Goal: Task Accomplishment & Management: Manage account settings

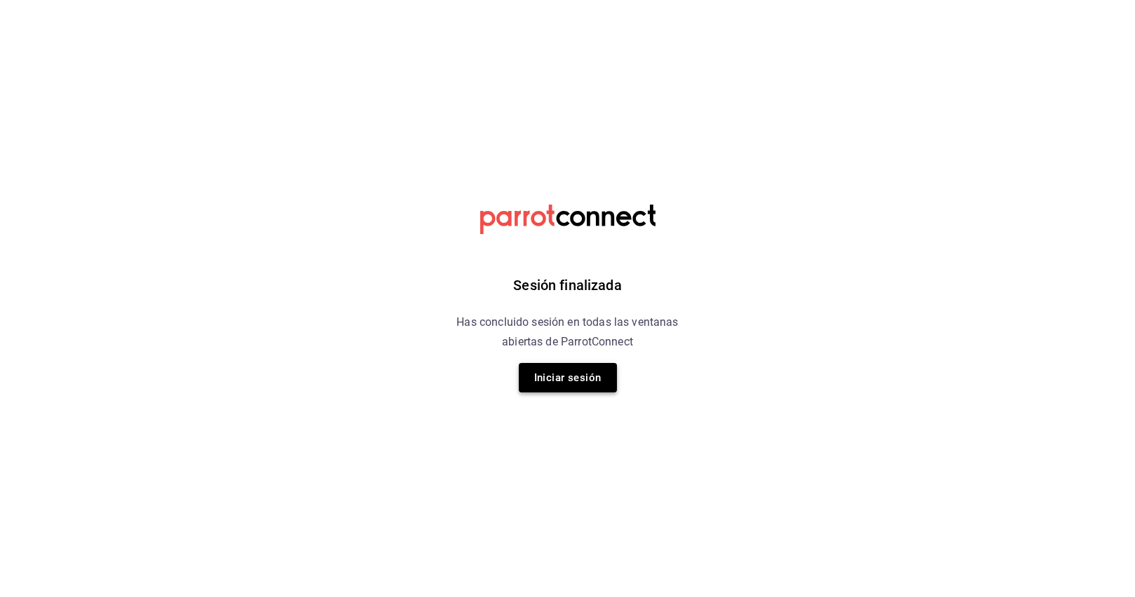
click at [578, 384] on button "Iniciar sesión" at bounding box center [568, 377] width 98 height 29
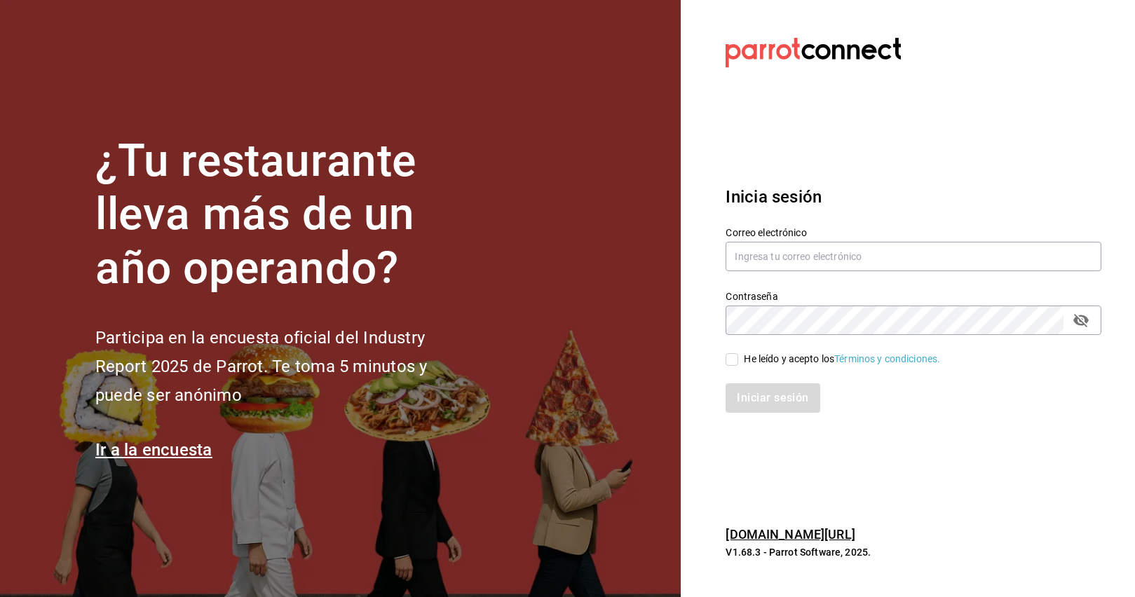
click at [776, 271] on div "Correo electrónico" at bounding box center [914, 249] width 376 height 47
click at [779, 240] on div "Correo electrónico" at bounding box center [914, 249] width 376 height 47
click at [779, 264] on input "text" at bounding box center [914, 256] width 376 height 29
click at [985, 500] on section "Datos incorrectos. Verifica que tu Correo o Contraseña estén bien escritos. Ini…" at bounding box center [908, 298] width 454 height 597
click at [835, 259] on input "text" at bounding box center [914, 256] width 376 height 29
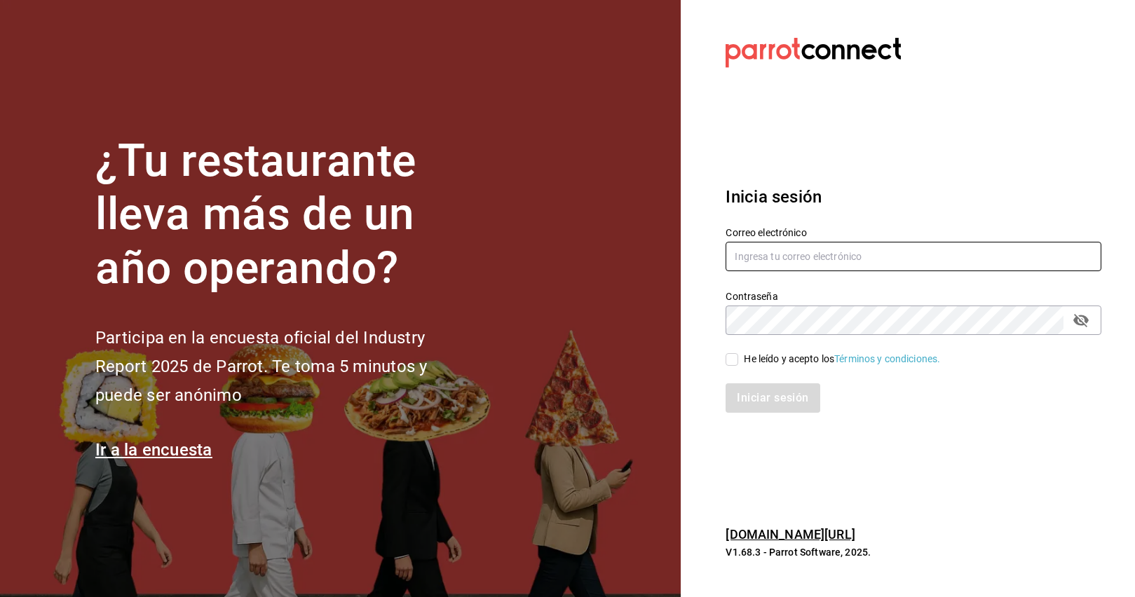
type input "johanna.key23@gmail.com"
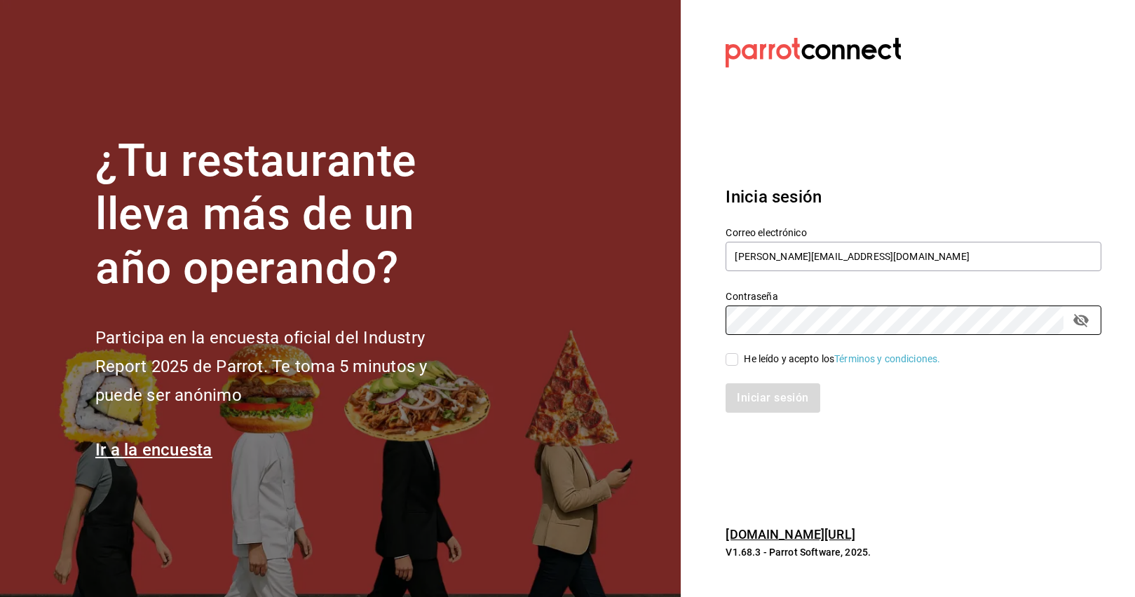
click at [732, 358] on input "He leído y acepto los Términos y condiciones." at bounding box center [732, 359] width 13 height 13
checkbox input "true"
click at [756, 390] on button "Iniciar sesión" at bounding box center [773, 397] width 95 height 29
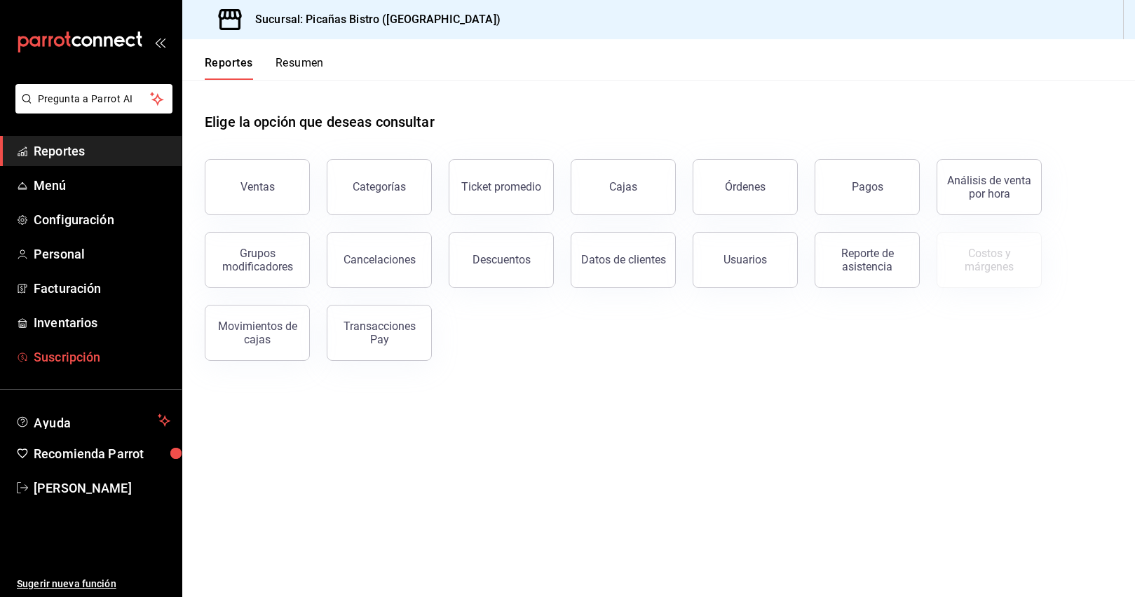
click at [50, 359] on span "Suscripción" at bounding box center [102, 357] width 137 height 19
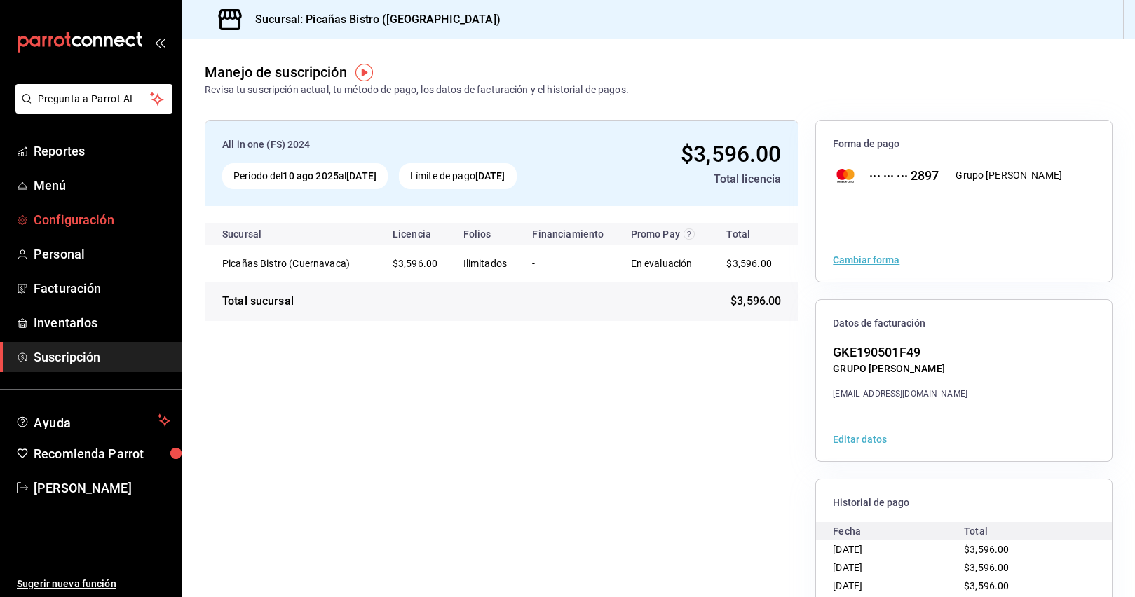
click at [81, 223] on span "Configuración" at bounding box center [102, 219] width 137 height 19
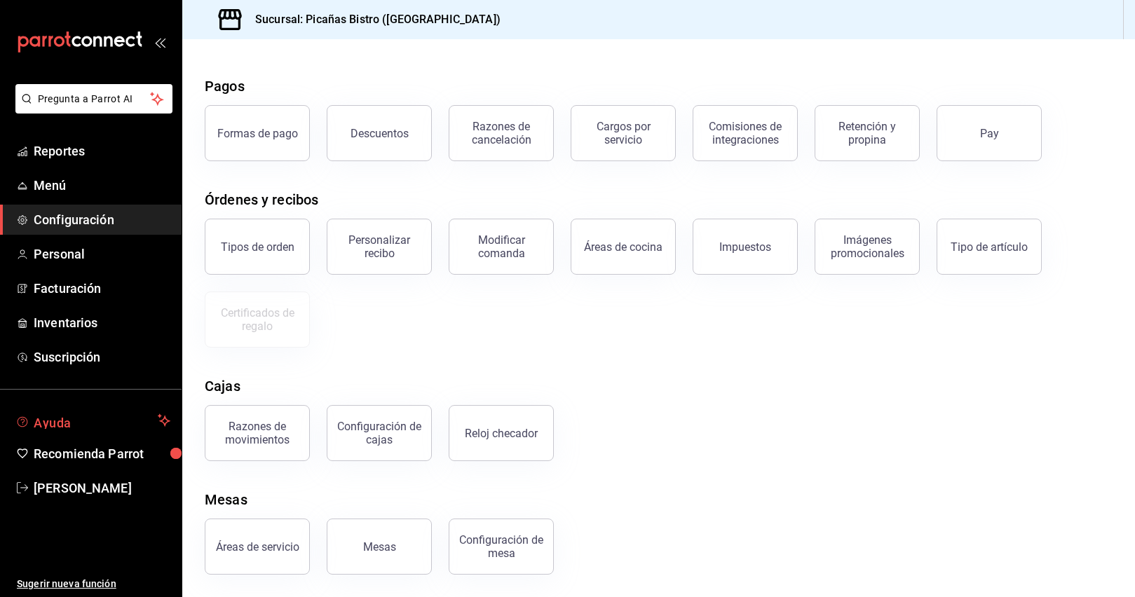
click at [60, 416] on span "Ayuda" at bounding box center [93, 420] width 118 height 17
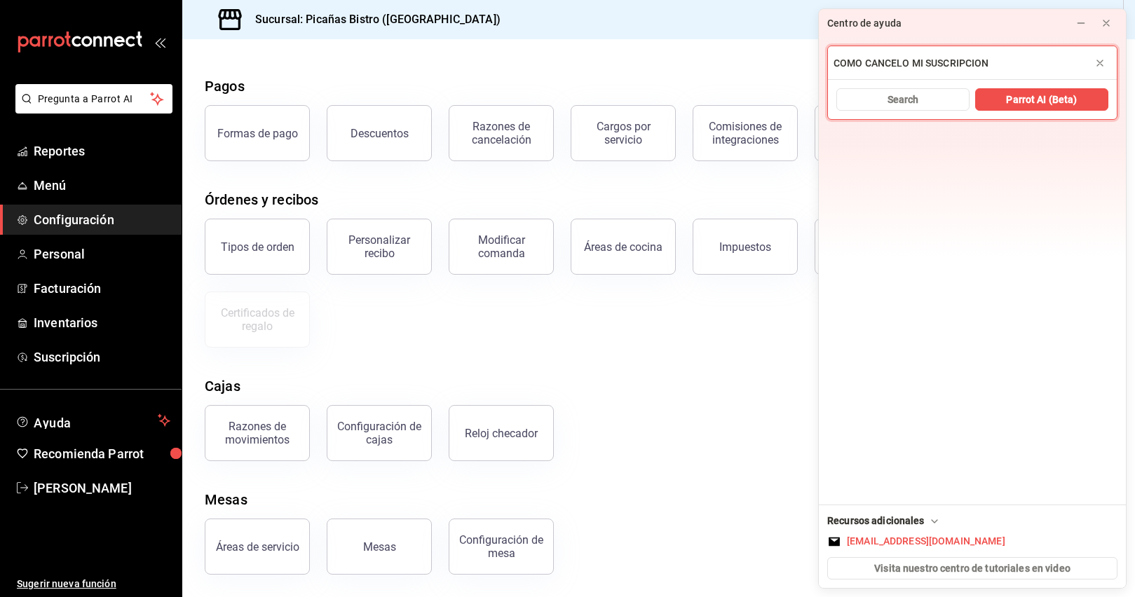
type input "COMO CANCELO MI SUSCRIPCION"
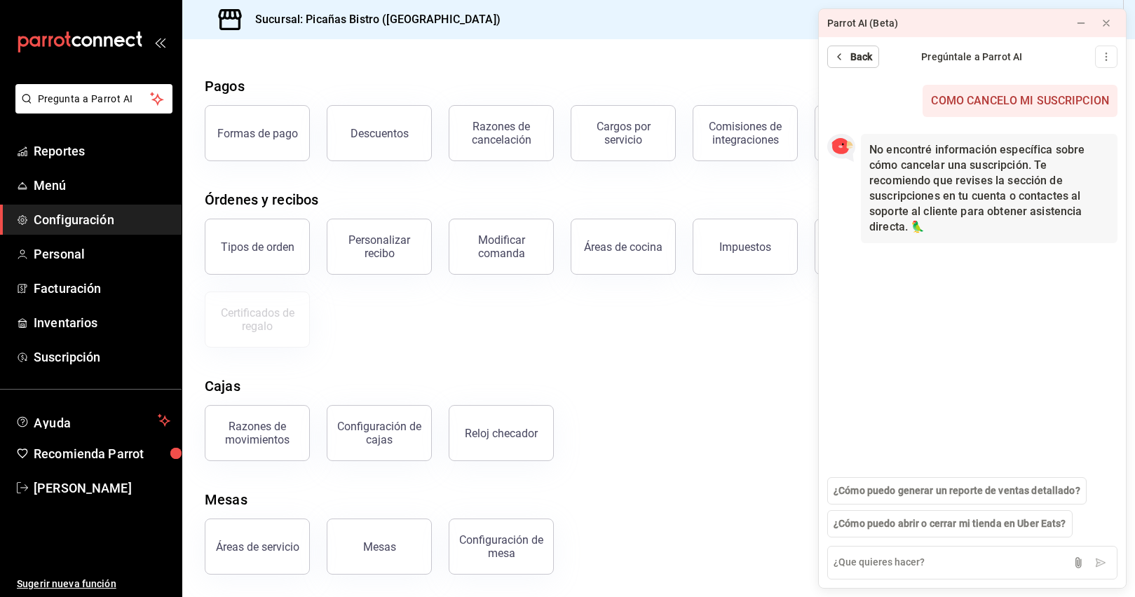
click at [846, 53] on button "Back" at bounding box center [853, 57] width 52 height 22
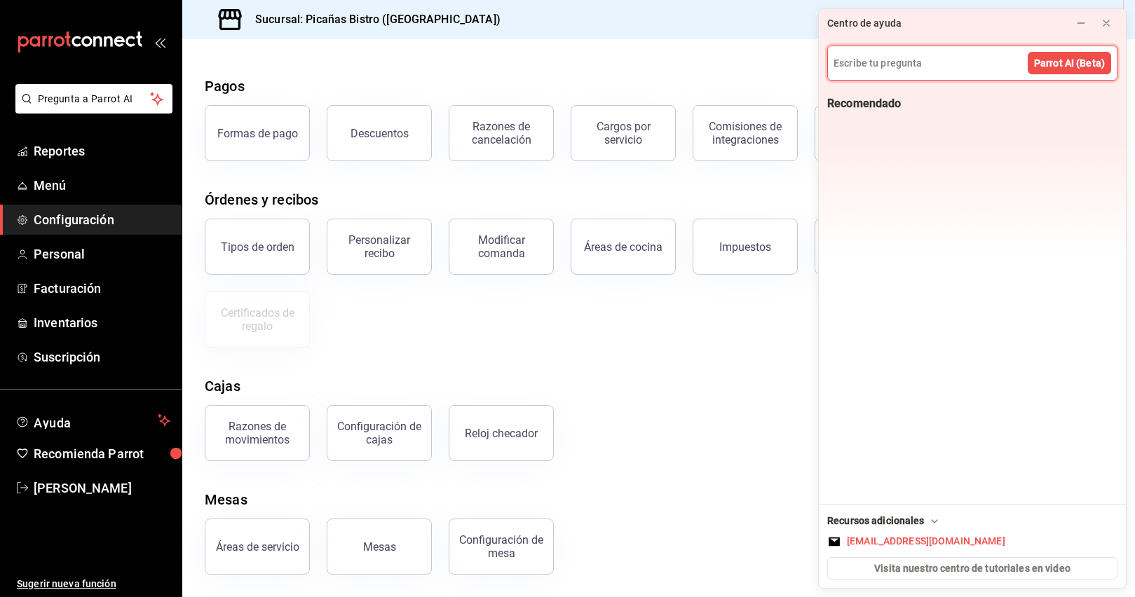
click at [940, 523] on icon at bounding box center [934, 521] width 11 height 11
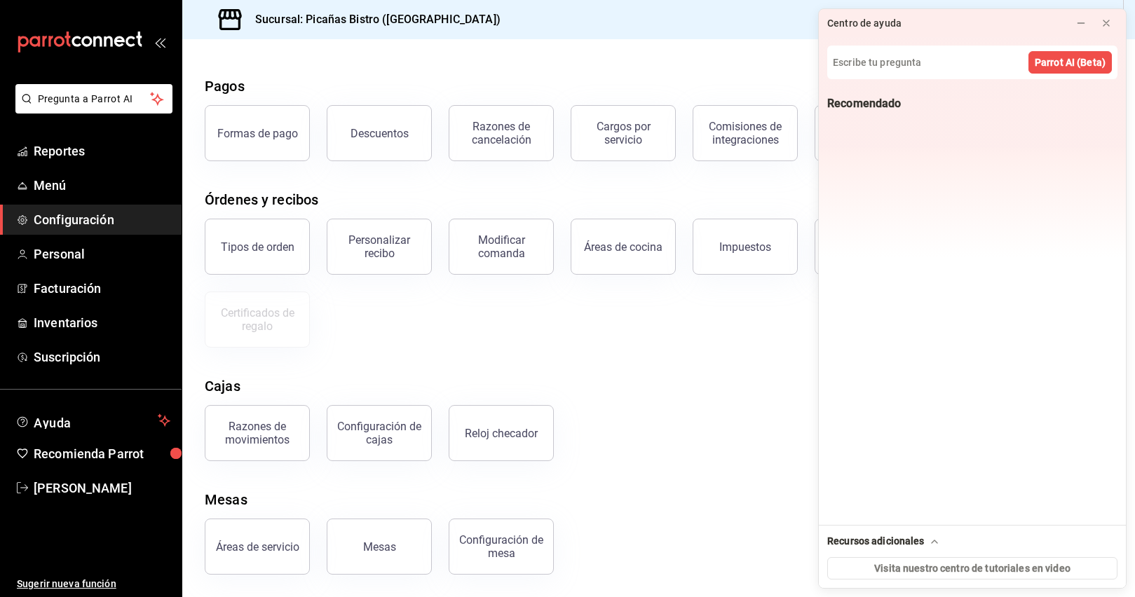
click at [939, 543] on icon at bounding box center [934, 541] width 11 height 11
drag, startPoint x: 979, startPoint y: 538, endPoint x: 873, endPoint y: 540, distance: 105.2
click at [873, 540] on button "[EMAIL_ADDRESS][DOMAIN_NAME]" at bounding box center [972, 541] width 290 height 15
click at [125, 462] on span "Recomienda Parrot" at bounding box center [102, 453] width 137 height 19
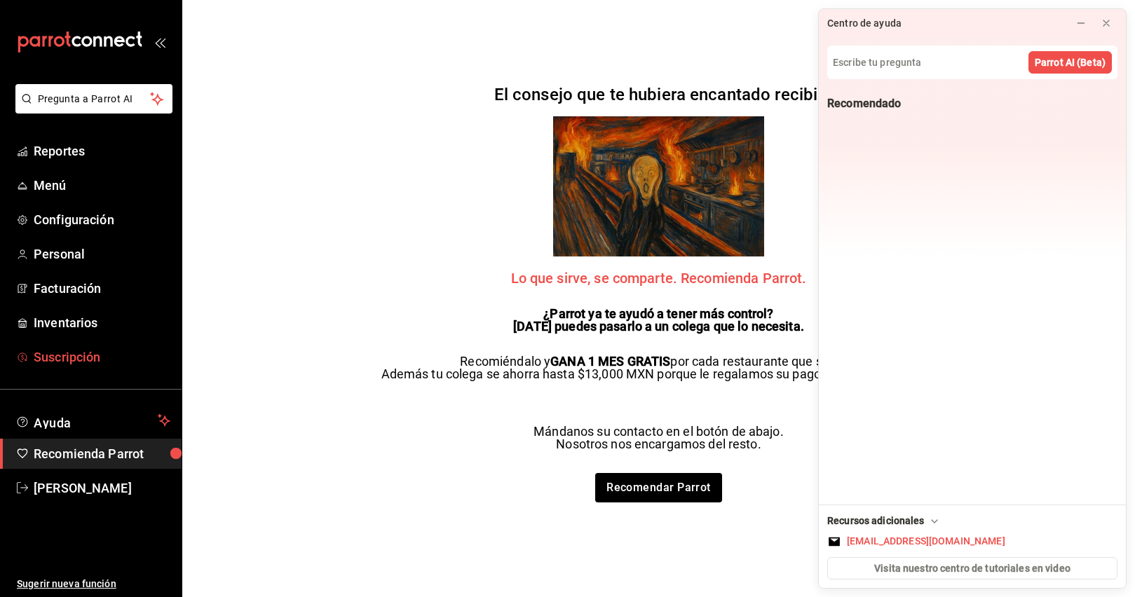
click at [107, 353] on span "Suscripción" at bounding box center [102, 357] width 137 height 19
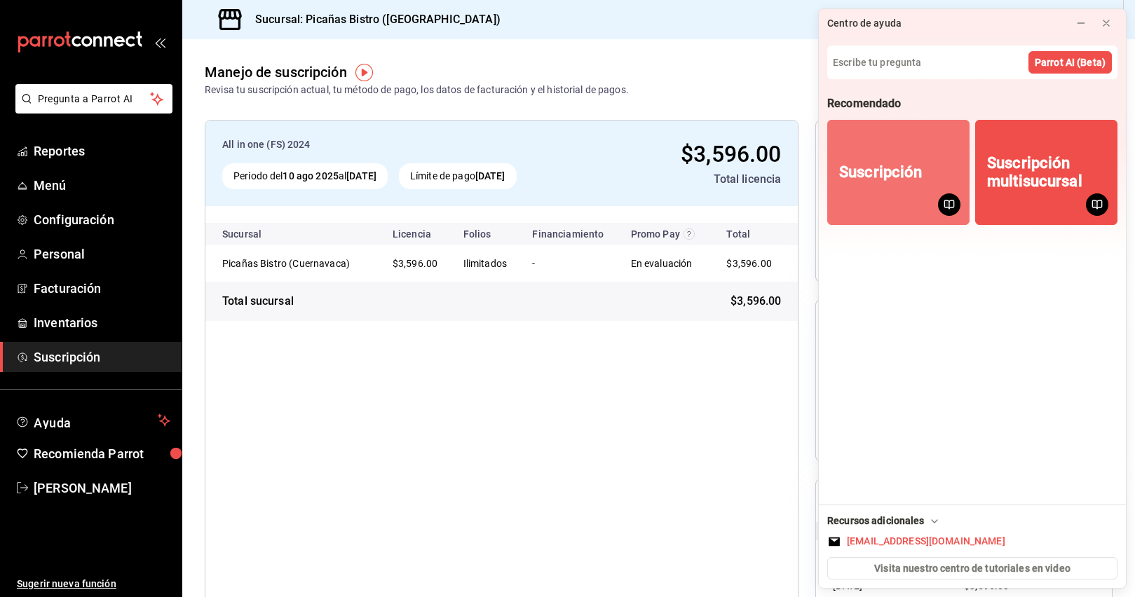
click at [899, 188] on button "Suscripción" at bounding box center [898, 172] width 142 height 105
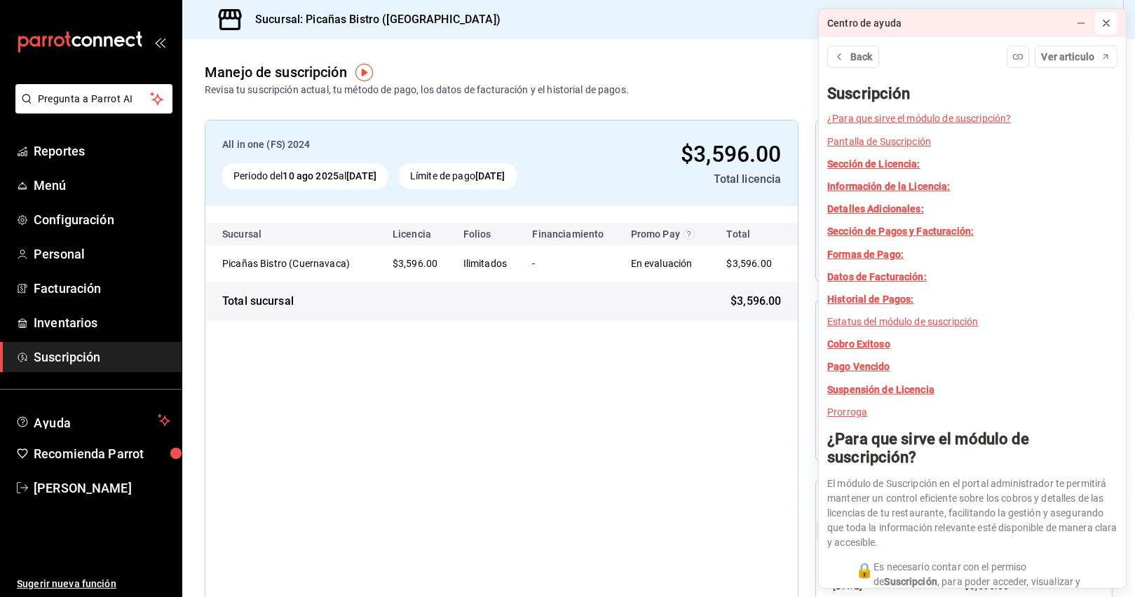
click at [1105, 19] on icon at bounding box center [1106, 23] width 11 height 11
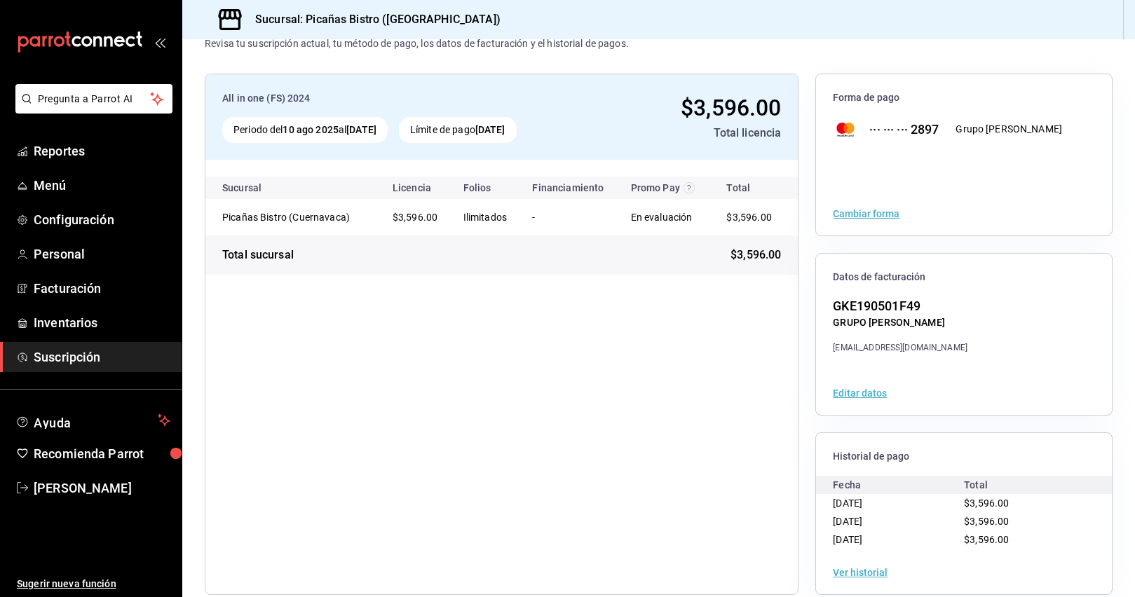
scroll to position [46, 0]
